Goal: Information Seeking & Learning: Learn about a topic

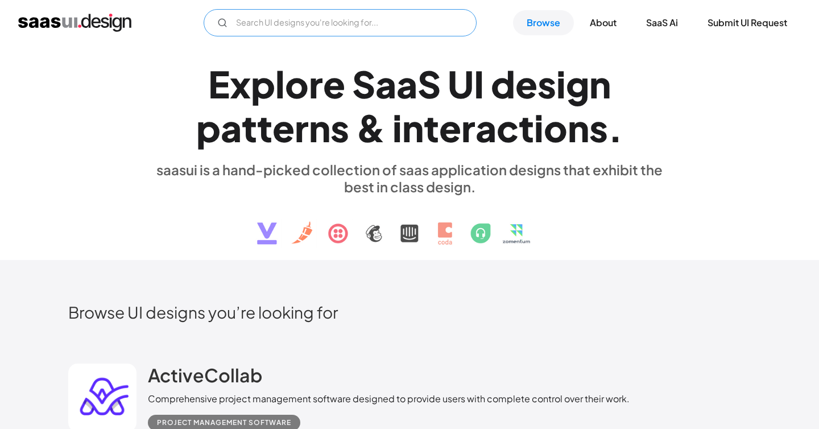
click at [343, 32] on input "Email Form" at bounding box center [340, 22] width 273 height 27
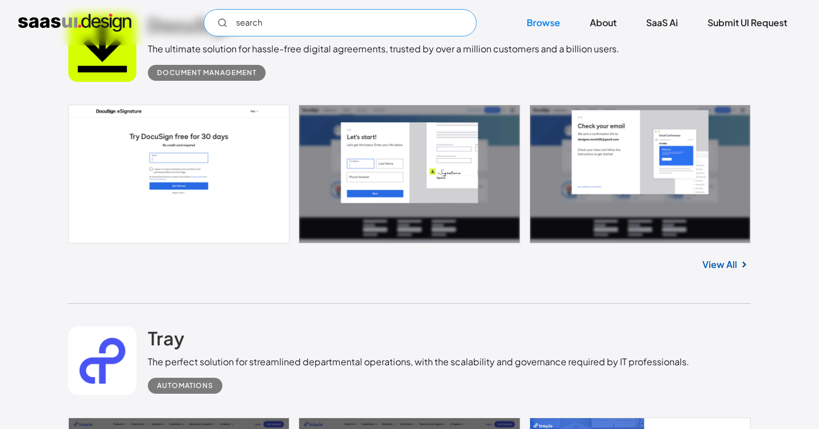
scroll to position [1593, 0]
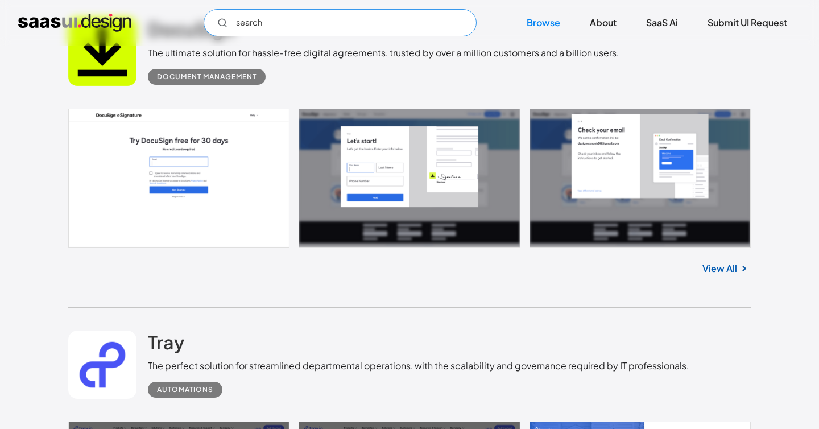
type input "search"
click at [725, 271] on link "View All" at bounding box center [720, 269] width 35 height 14
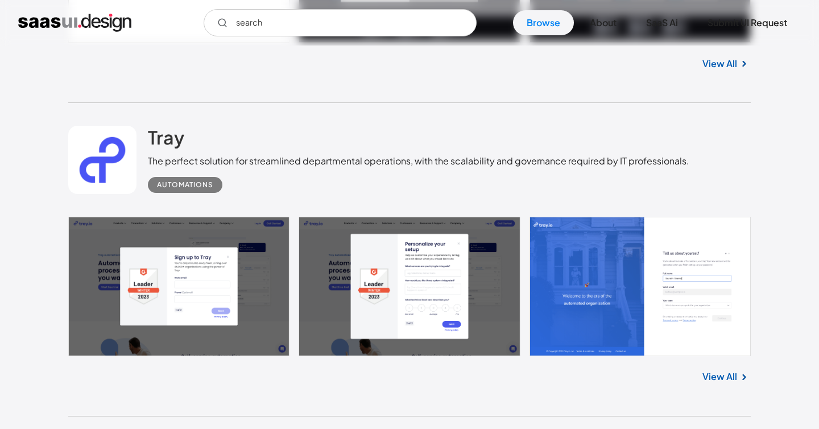
scroll to position [1805, 0]
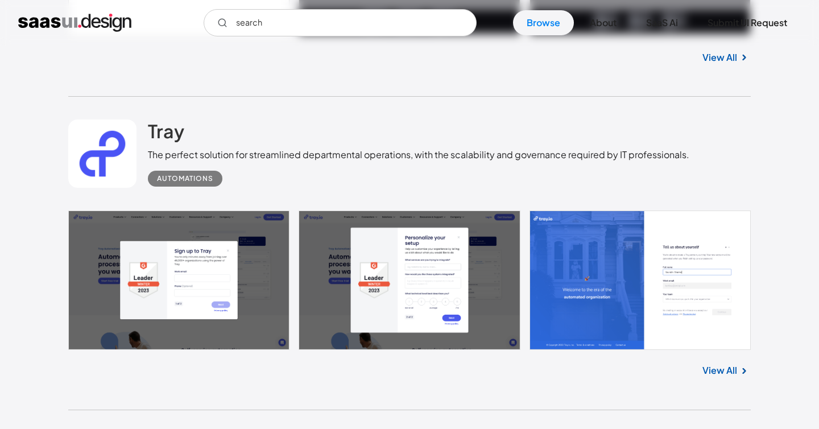
click at [720, 377] on link "View All" at bounding box center [720, 371] width 35 height 14
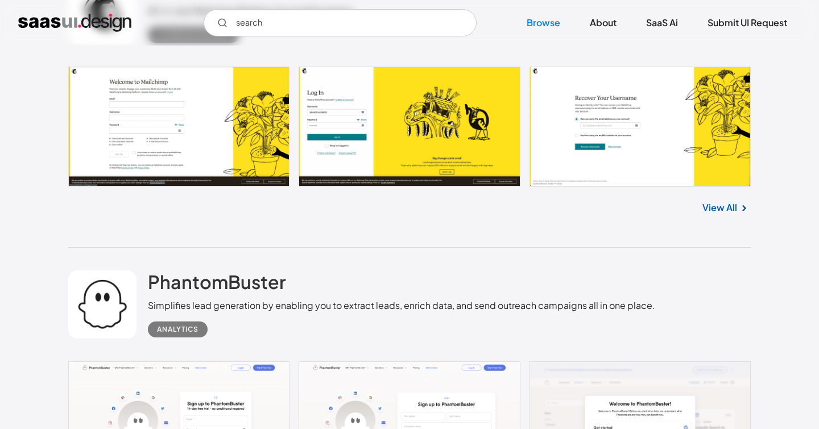
scroll to position [2616, 0]
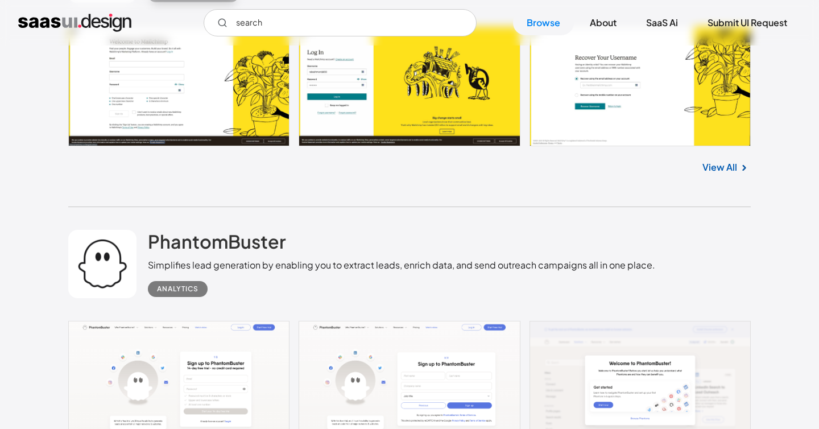
click at [730, 168] on link "View All" at bounding box center [720, 167] width 35 height 14
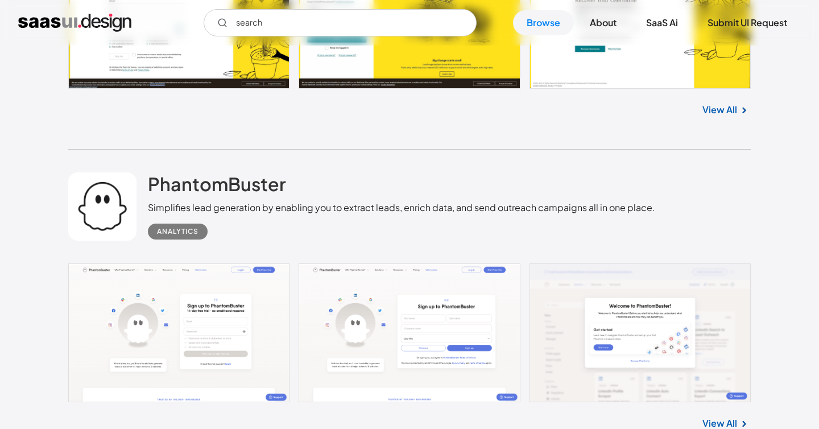
scroll to position [2846, 0]
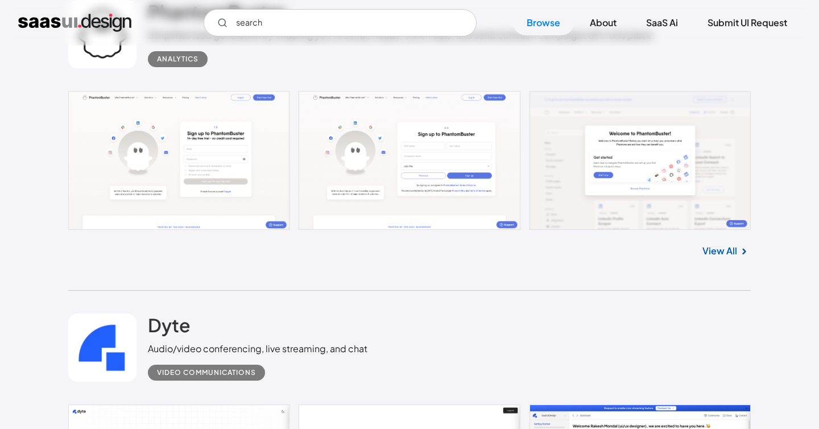
click at [726, 257] on link "View All" at bounding box center [720, 251] width 35 height 14
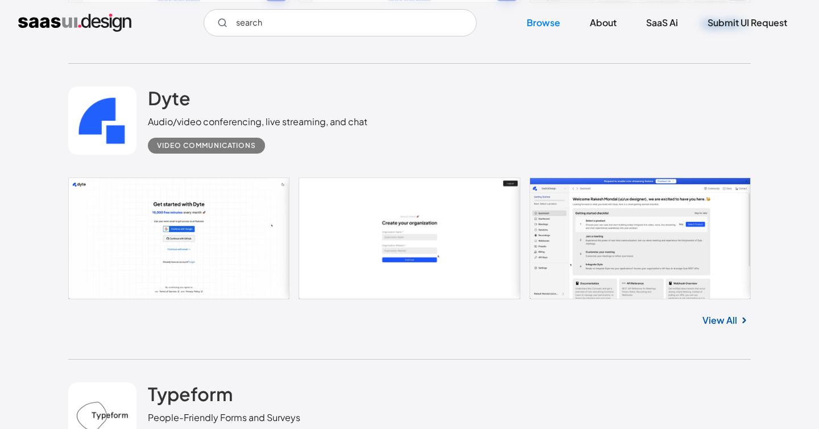
scroll to position [3125, 0]
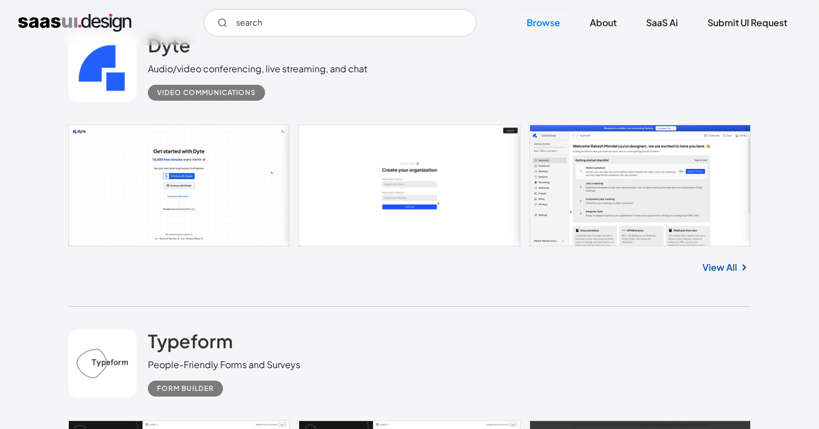
click at [721, 267] on link "View All" at bounding box center [720, 268] width 35 height 14
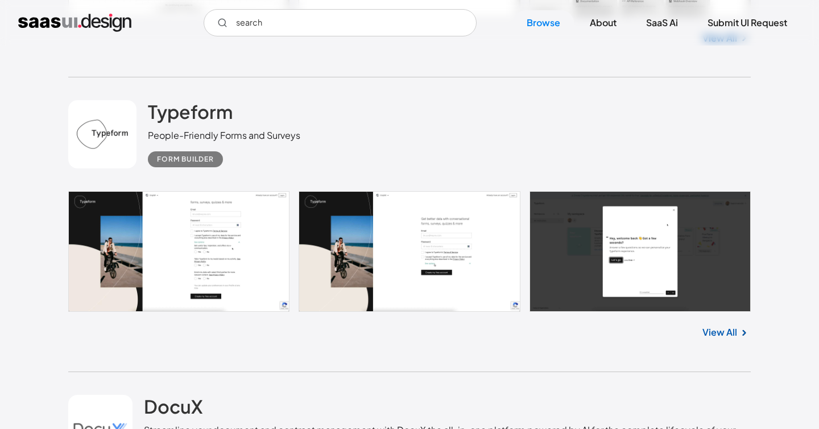
scroll to position [3410, 0]
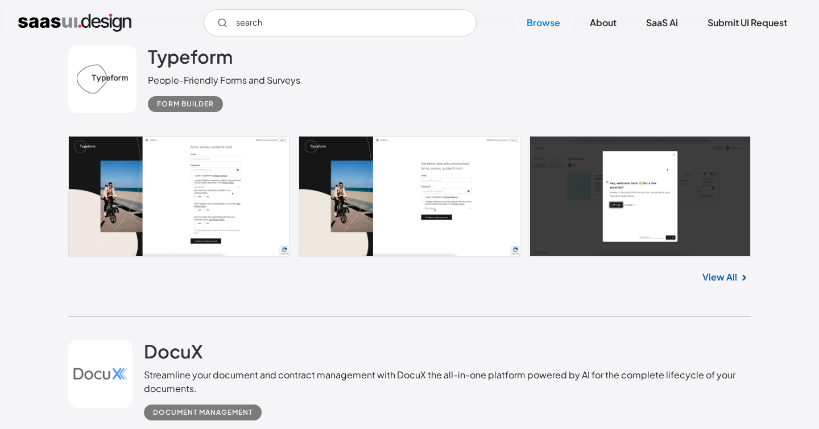
click at [709, 276] on link "View All" at bounding box center [720, 277] width 35 height 14
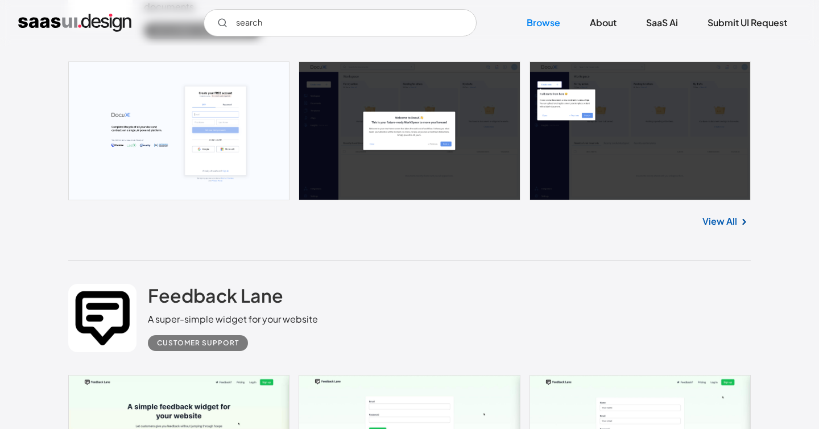
scroll to position [3790, 0]
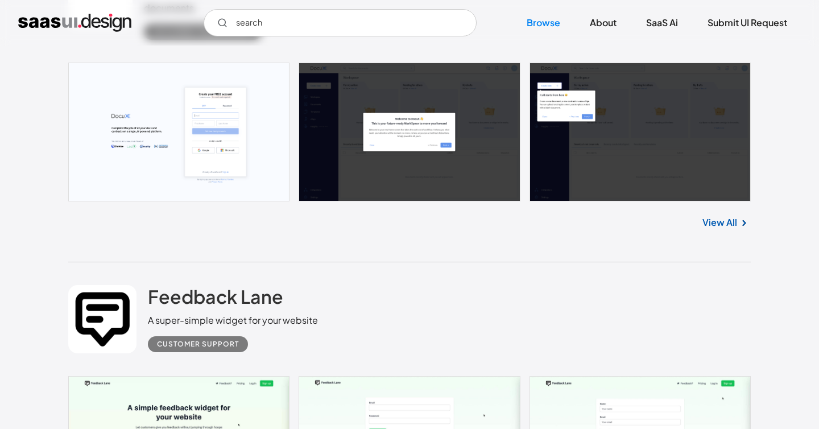
click at [732, 229] on link "View All" at bounding box center [720, 223] width 35 height 14
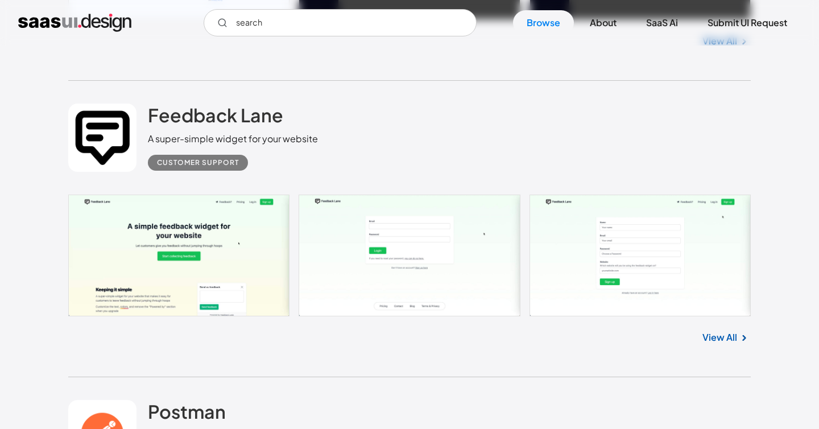
scroll to position [3978, 0]
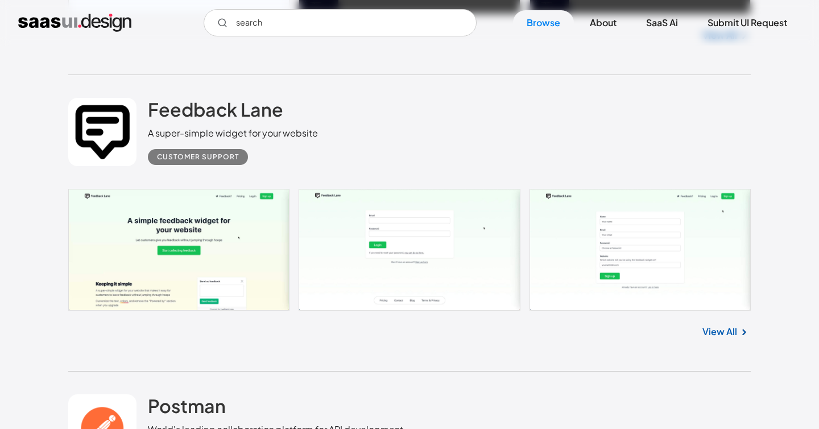
click at [722, 338] on link "View All" at bounding box center [720, 332] width 35 height 14
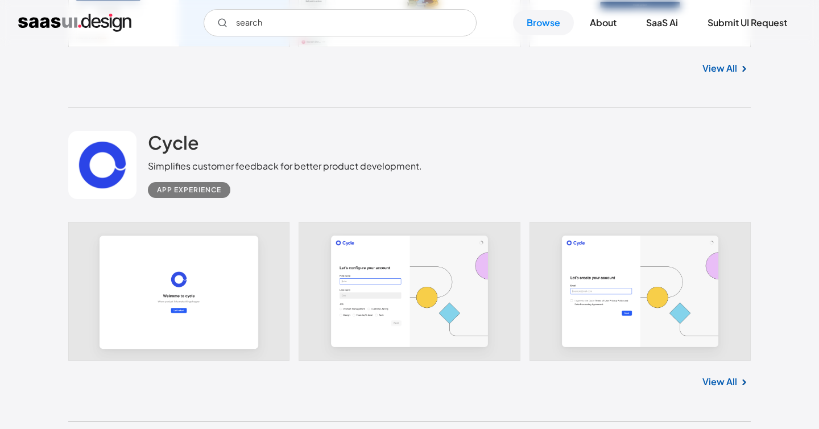
scroll to position [5227, 0]
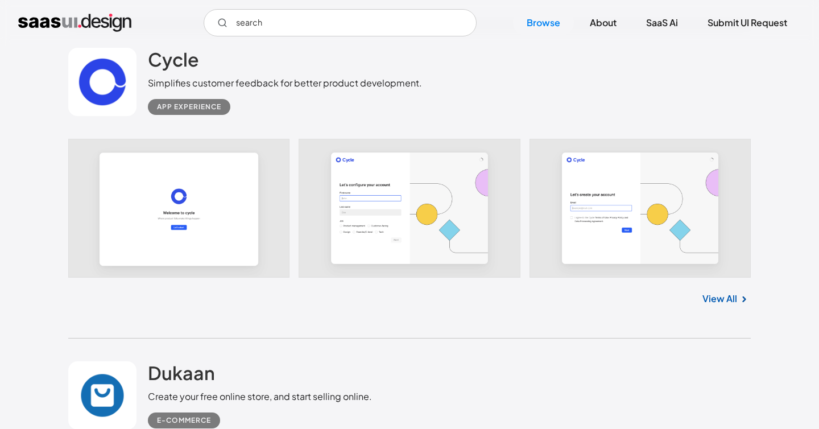
click at [728, 294] on div "View All" at bounding box center [409, 297] width 683 height 38
click at [730, 300] on link "View All" at bounding box center [720, 299] width 35 height 14
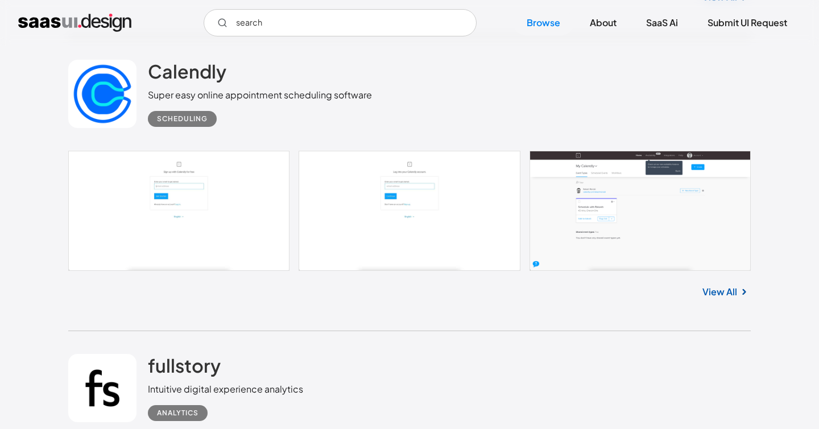
scroll to position [8529, 0]
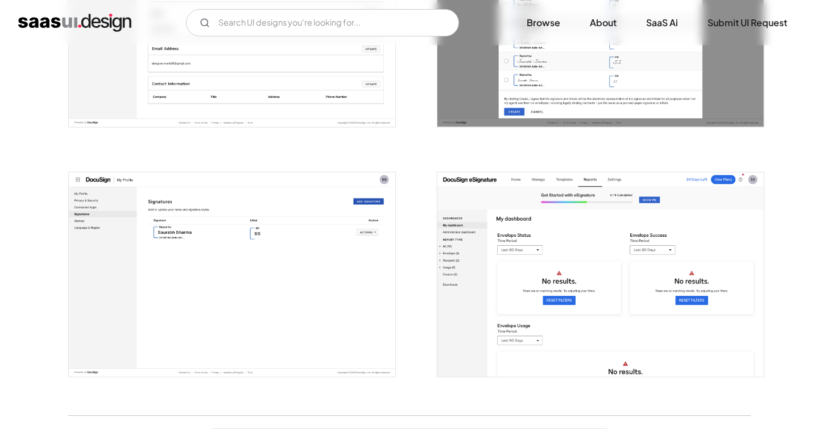
scroll to position [2844, 0]
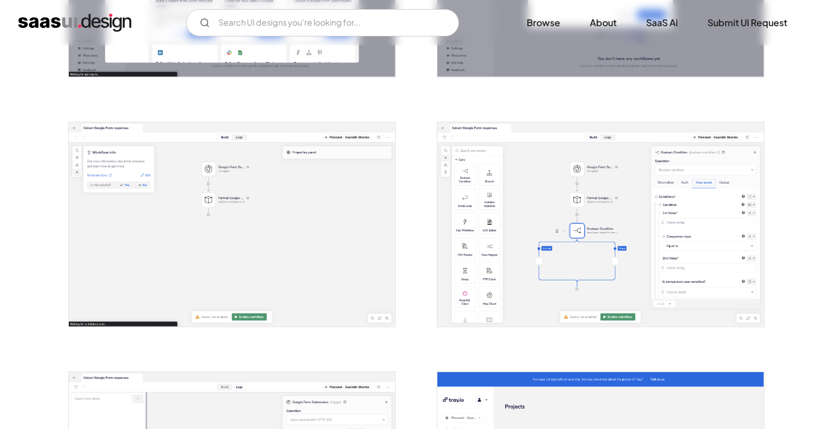
scroll to position [1189, 0]
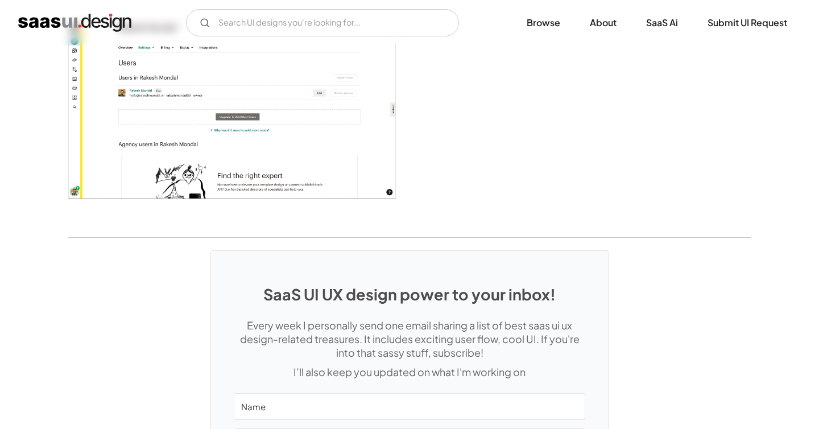
scroll to position [2904, 0]
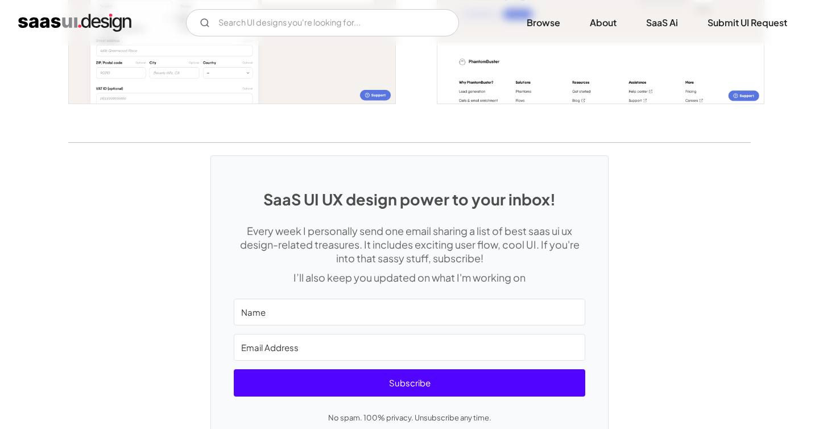
scroll to position [2365, 0]
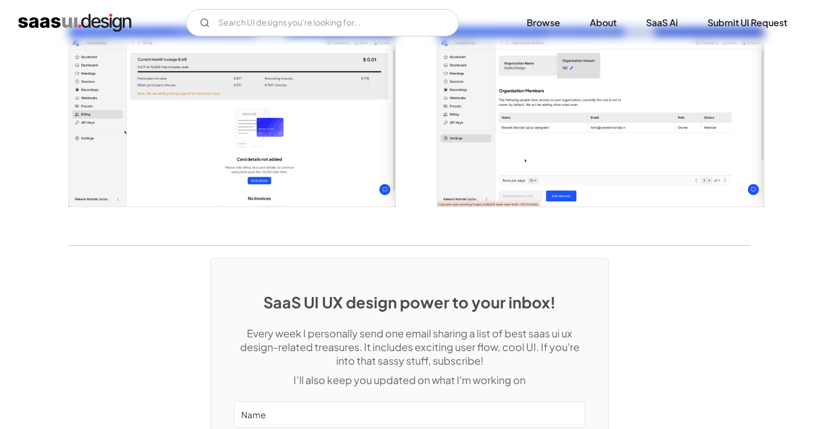
scroll to position [2032, 0]
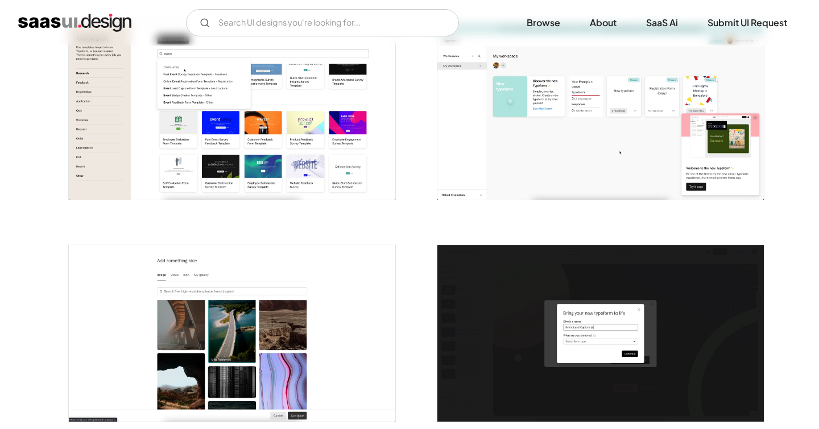
scroll to position [1506, 0]
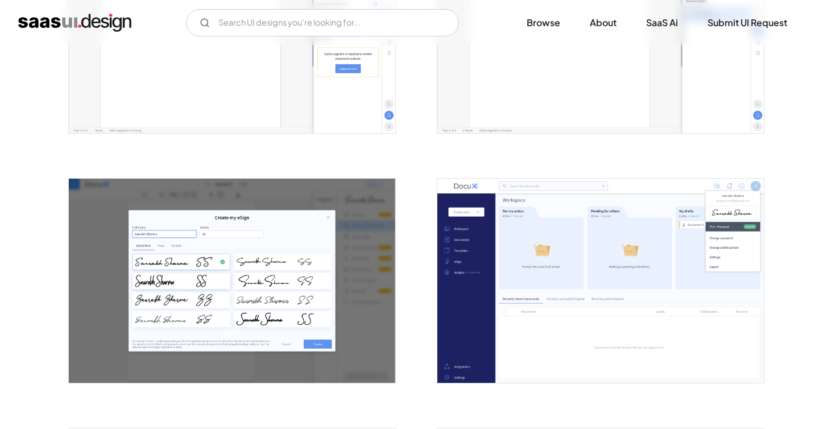
scroll to position [1506, 0]
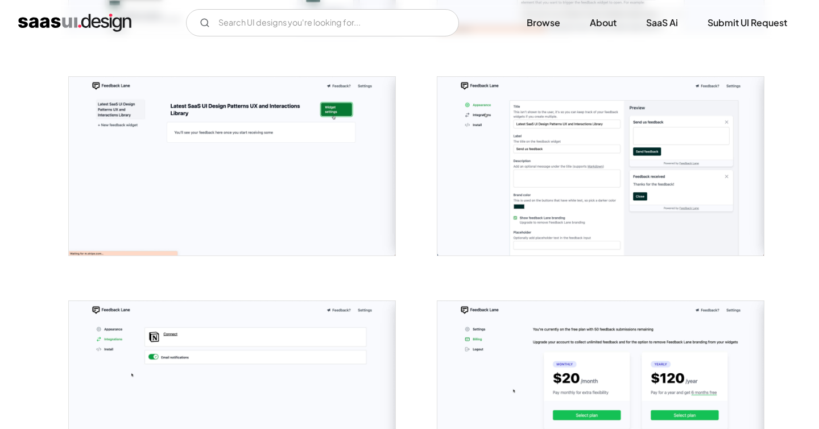
scroll to position [864, 0]
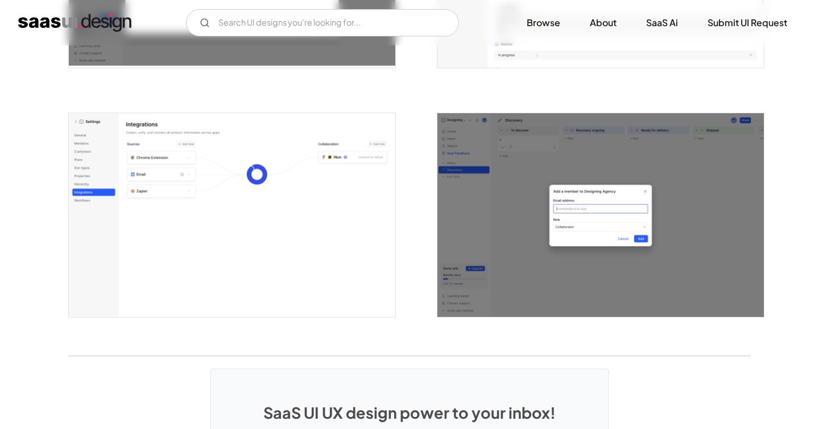
scroll to position [3044, 0]
